Goal: Task Accomplishment & Management: Manage account settings

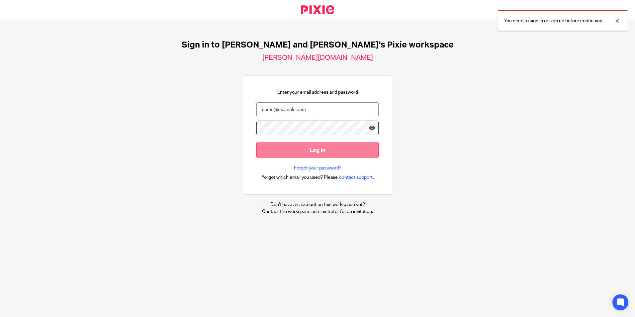
type input "natalie@boldenandlong.co.uk"
click at [282, 156] on input "Log in" at bounding box center [317, 150] width 122 height 16
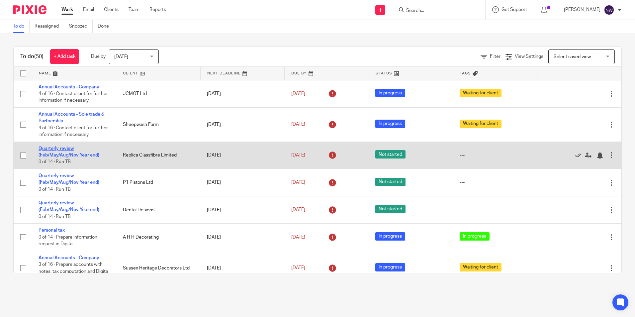
click at [52, 149] on link "Quarterly review (Feb/May/Aug/Nov Year end)" at bounding box center [68, 151] width 61 height 11
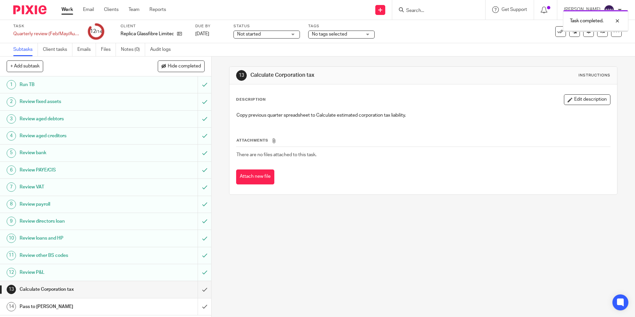
click at [198, 288] on input "submit" at bounding box center [105, 289] width 211 height 17
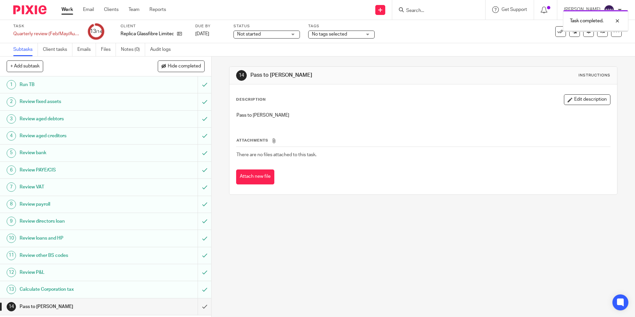
click at [198, 305] on input "submit" at bounding box center [105, 306] width 211 height 17
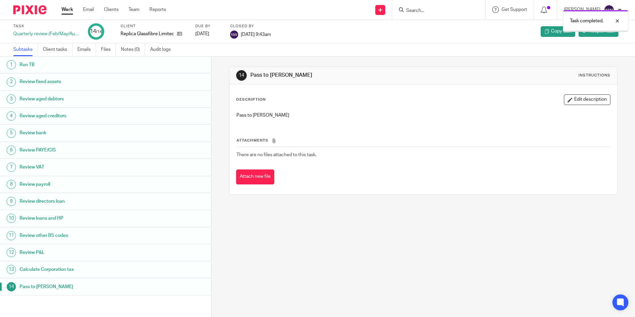
click at [69, 10] on link "Work" at bounding box center [67, 9] width 12 height 7
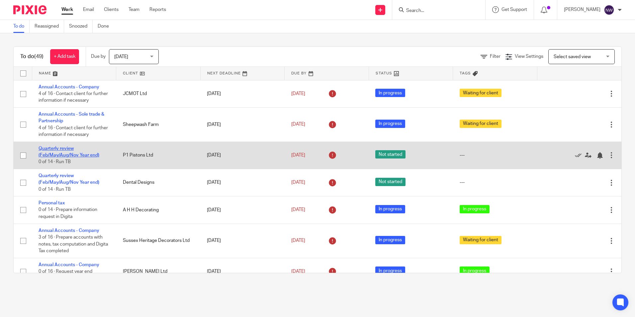
click at [69, 153] on link "Quarterly review (Feb/May/Aug/Nov Year end)" at bounding box center [68, 151] width 61 height 11
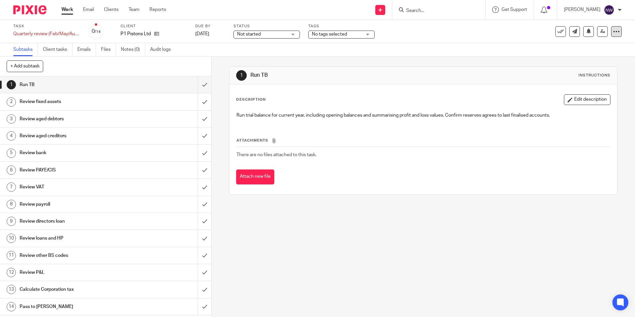
click at [613, 29] on icon at bounding box center [616, 31] width 7 height 7
click at [574, 87] on span "Delete" at bounding box center [575, 86] width 14 height 5
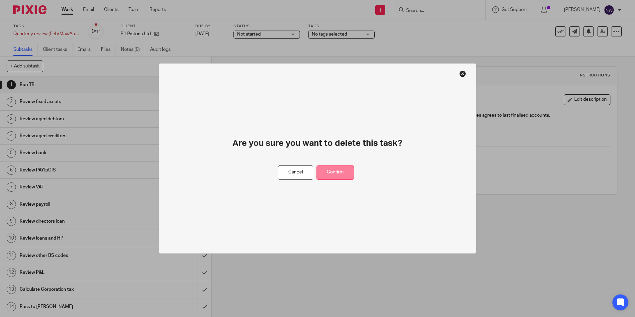
click at [322, 174] on button "Confirm" at bounding box center [335, 172] width 38 height 14
